Goal: Use online tool/utility: Utilize a website feature to perform a specific function

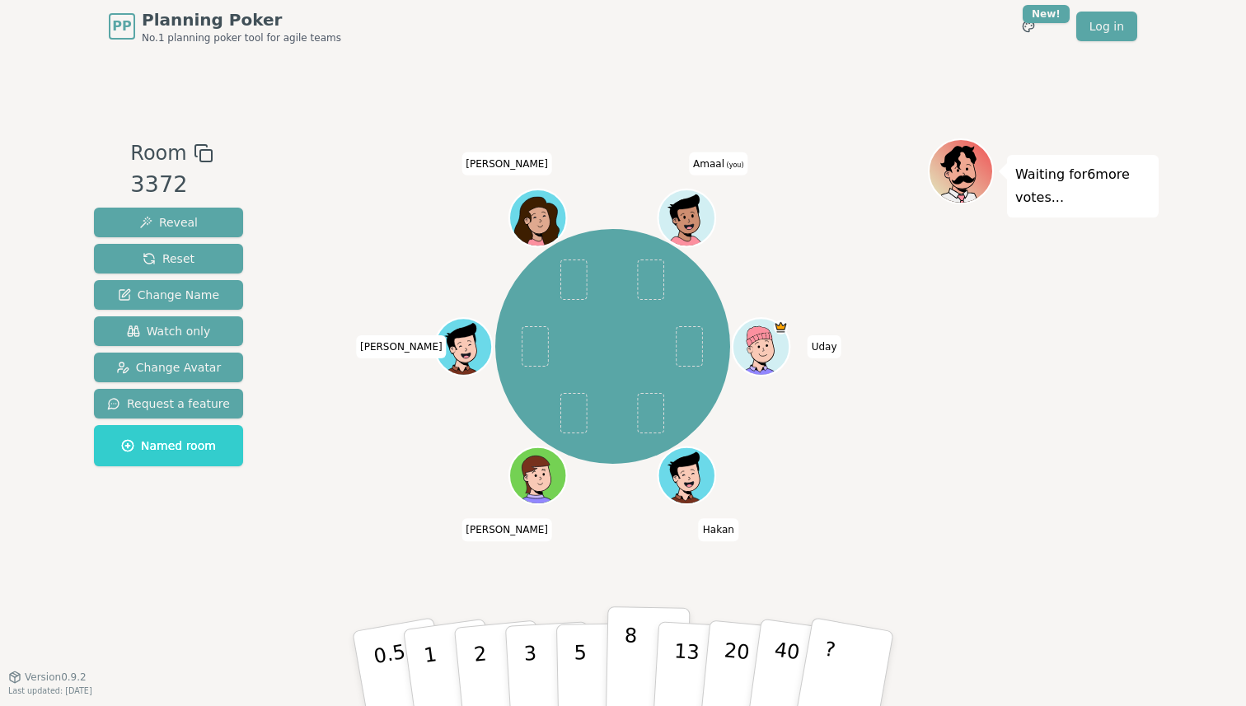
click at [622, 663] on button "8" at bounding box center [648, 669] width 85 height 125
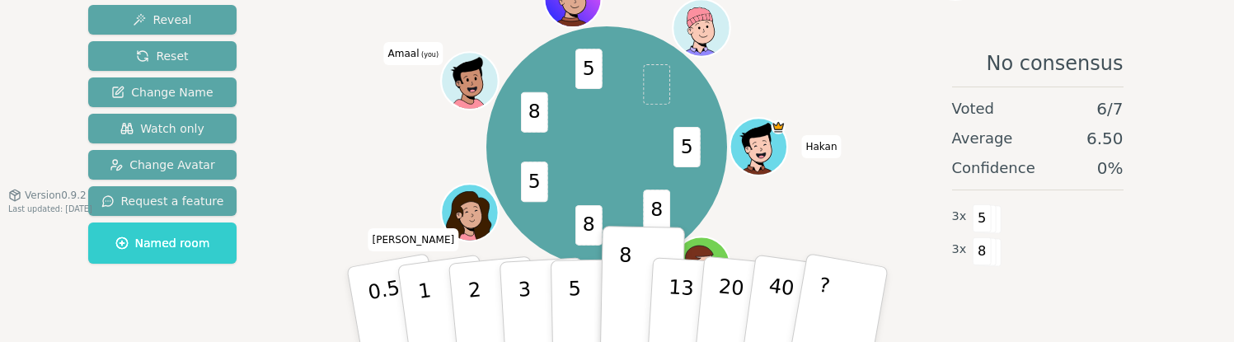
scroll to position [164, 0]
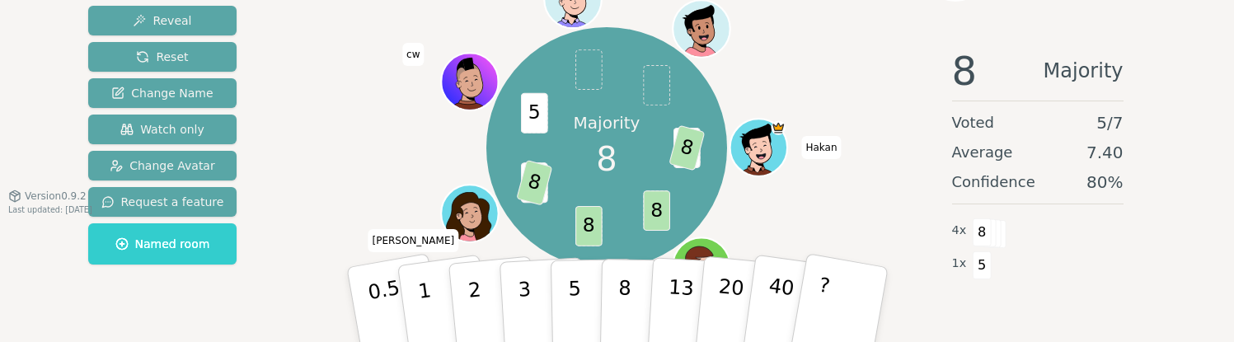
scroll to position [116, 0]
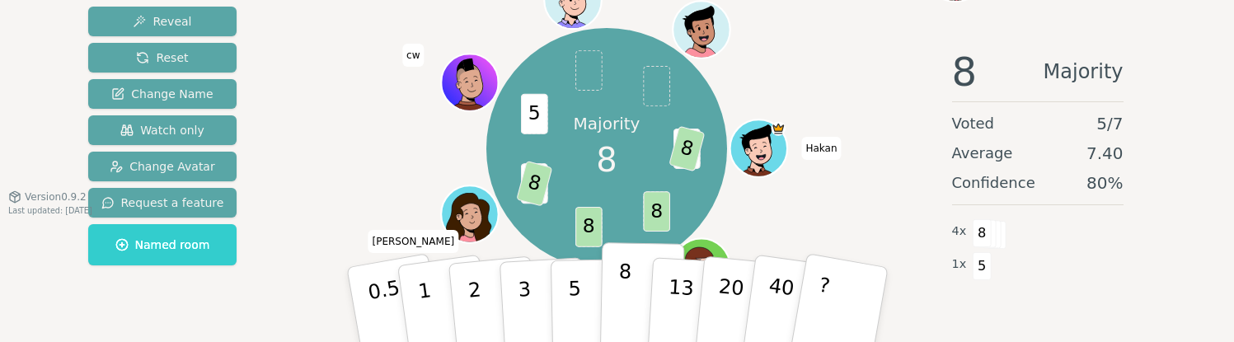
click at [639, 277] on button "8" at bounding box center [641, 304] width 85 height 125
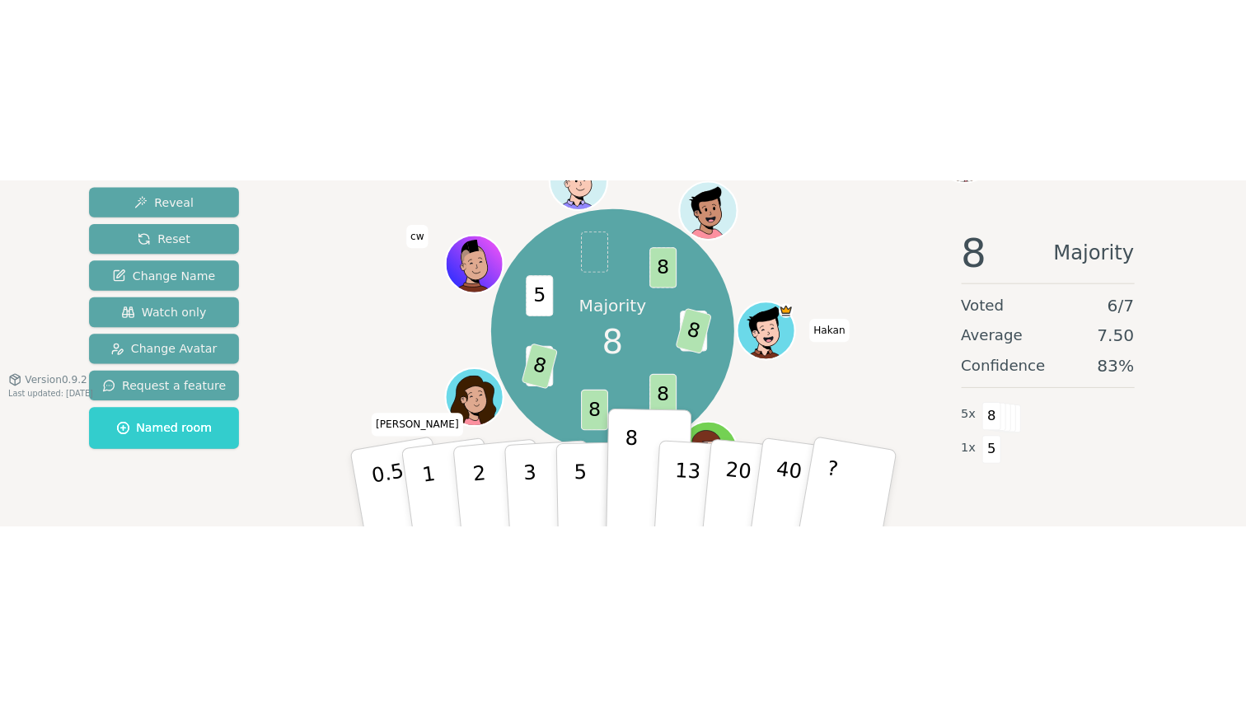
scroll to position [0, 0]
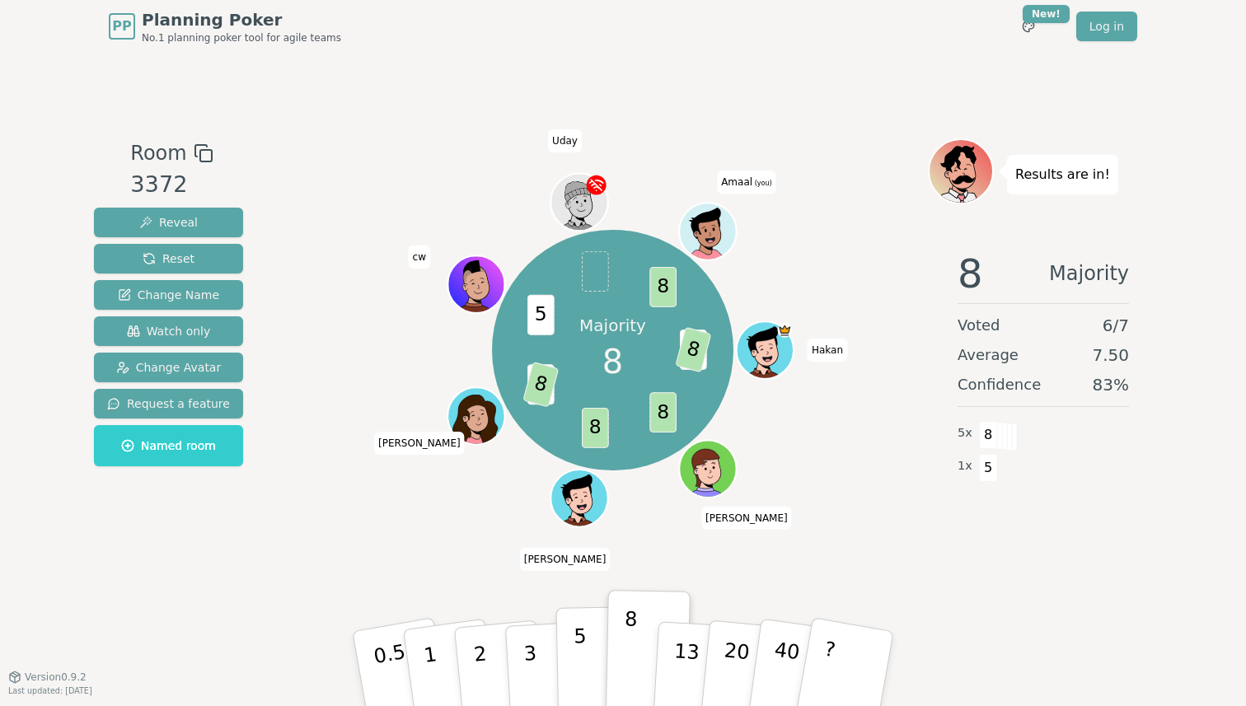
click at [575, 341] on p "5" at bounding box center [581, 669] width 14 height 89
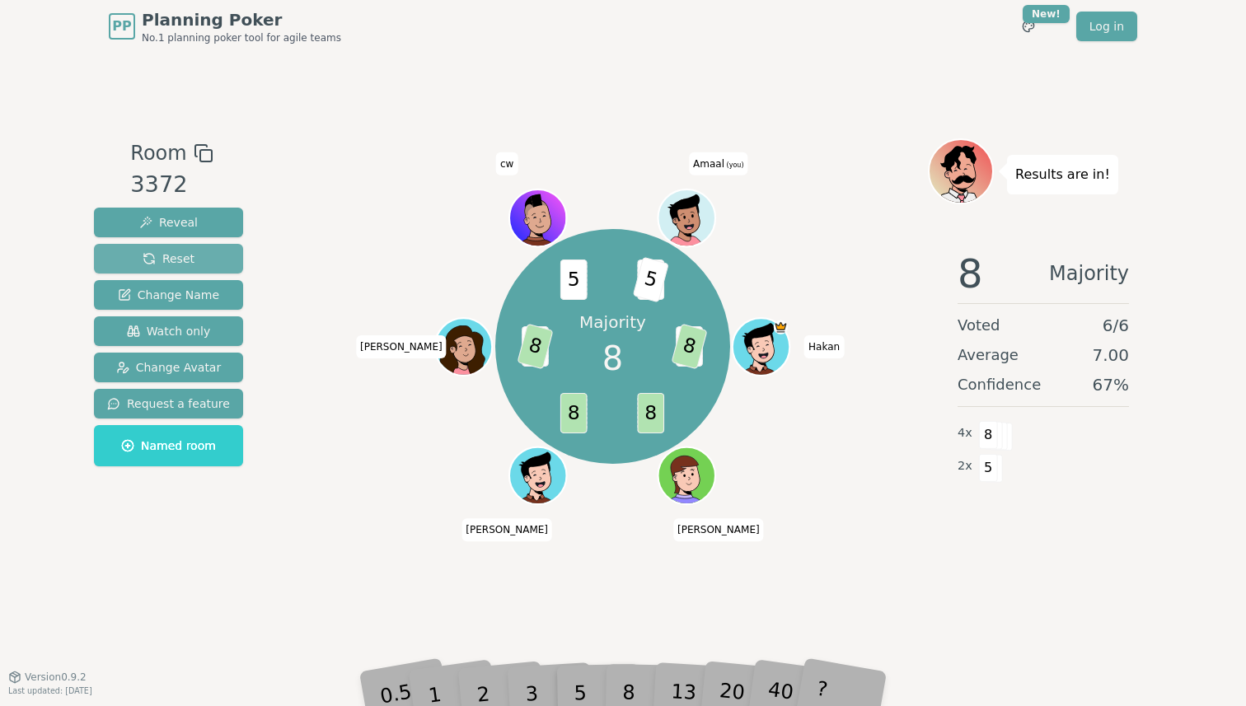
click at [163, 251] on span "Reset" at bounding box center [169, 259] width 52 height 16
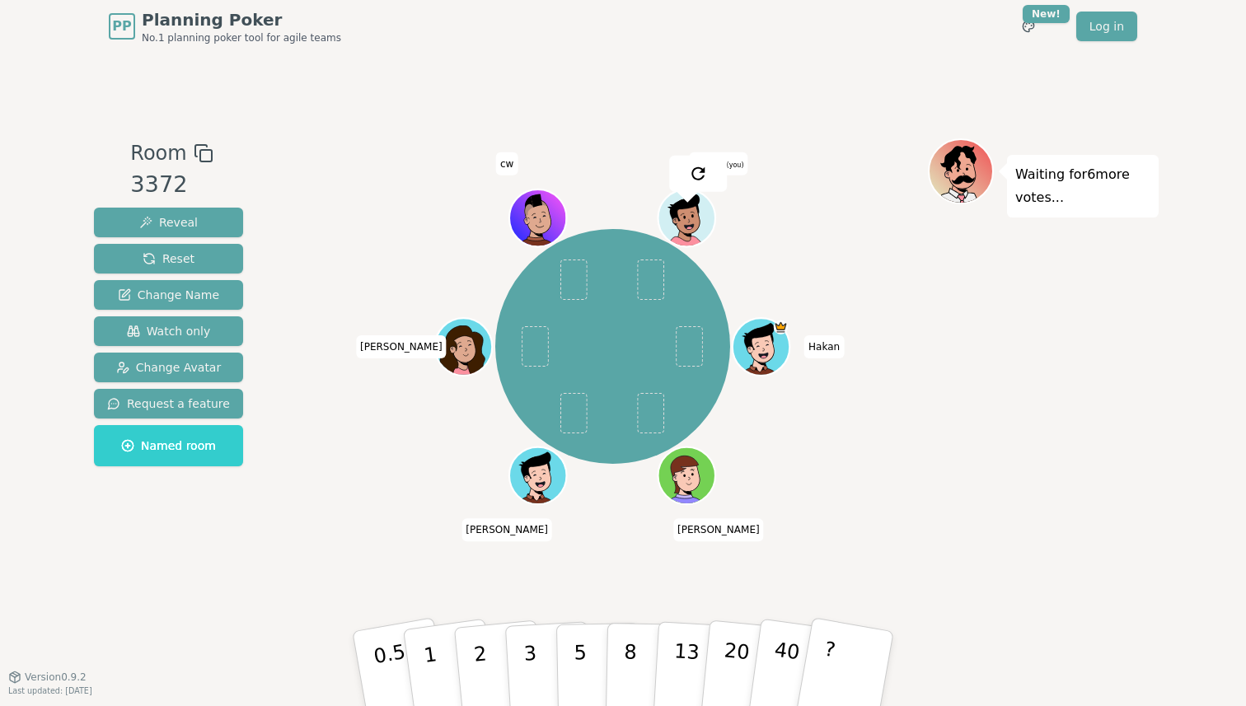
click at [528, 341] on div "Room 3372 Reveal Reset Change Name Watch only Change Avatar Request a feature N…" at bounding box center [623, 365] width 1072 height 624
click at [573, 341] on button "5" at bounding box center [598, 669] width 85 height 125
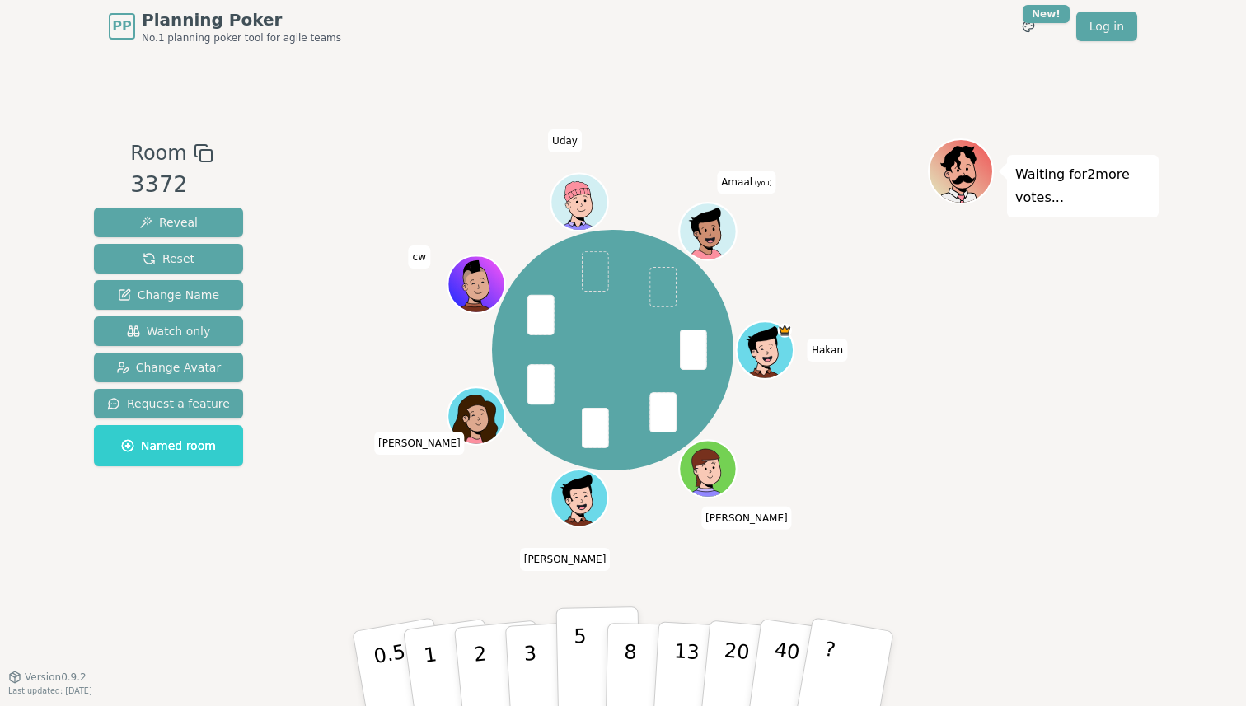
click at [575, 645] on p "5" at bounding box center [581, 669] width 14 height 89
